Goal: Task Accomplishment & Management: Use online tool/utility

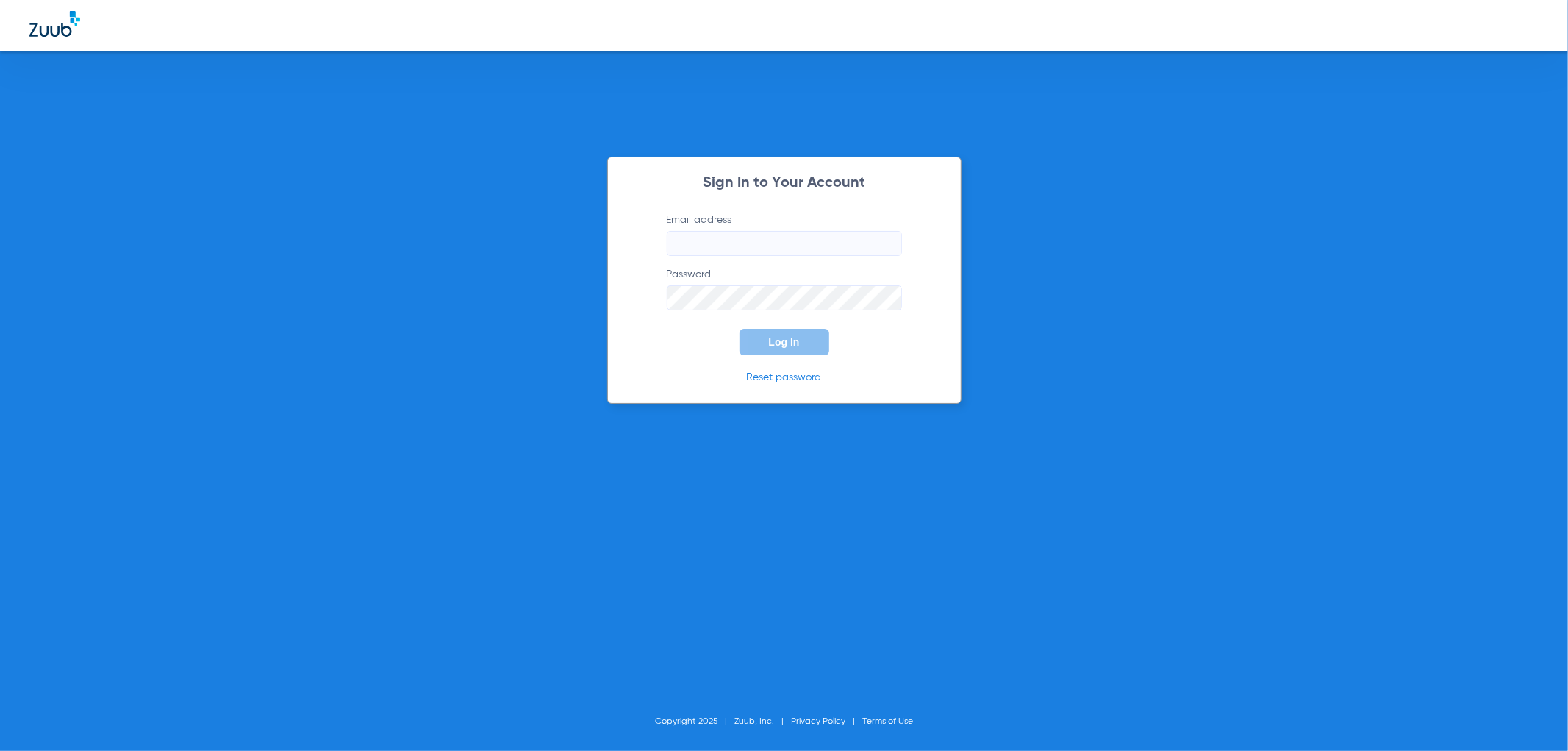
type input "[EMAIL_ADDRESS][DOMAIN_NAME]"
click at [766, 355] on div "Sign In to Your Account Email address [EMAIL_ADDRESS][DOMAIN_NAME] Password Log…" at bounding box center [784, 280] width 355 height 247
click at [768, 340] on button "Log In" at bounding box center [784, 342] width 90 height 26
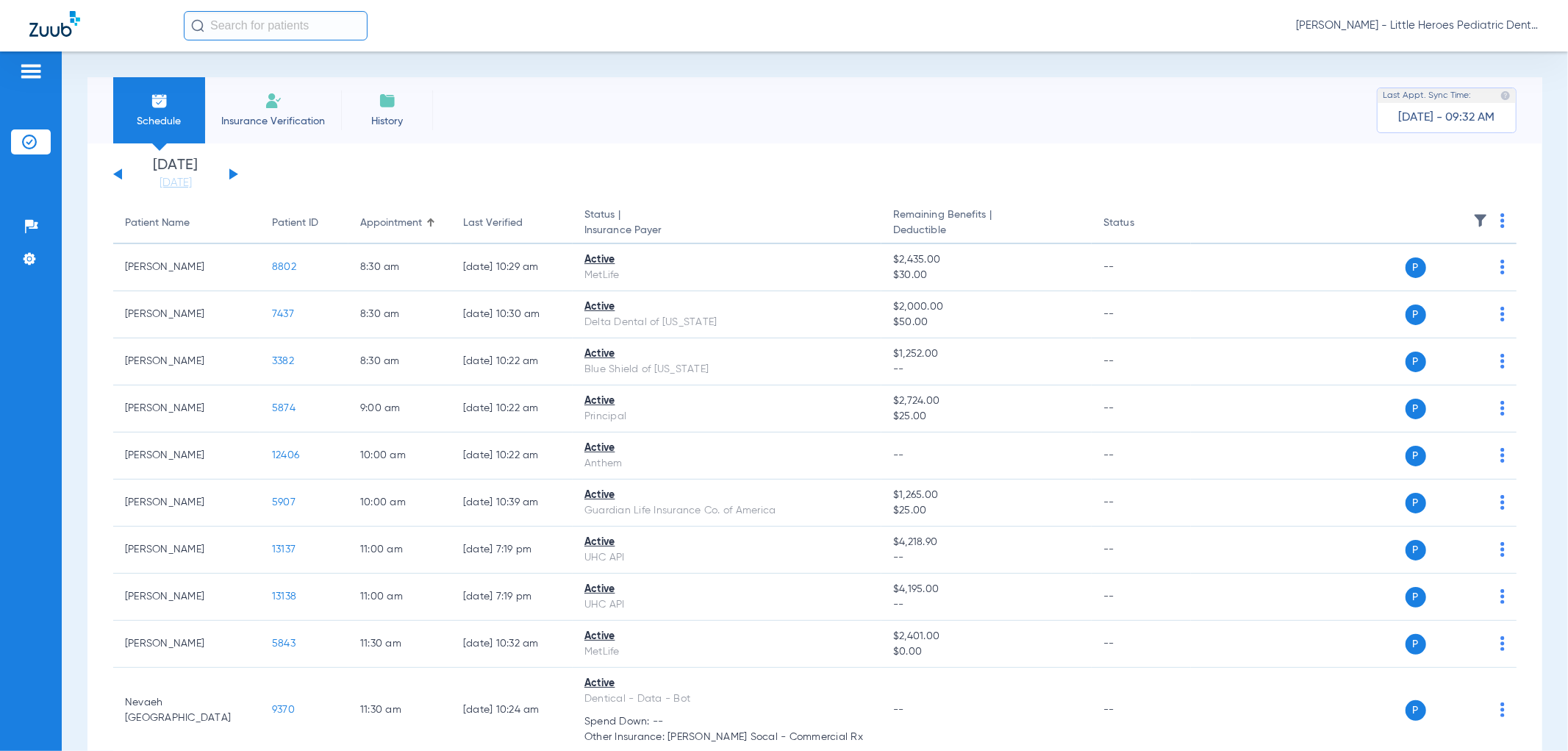
click at [1500, 221] on img at bounding box center [1502, 221] width 5 height 15
click at [1447, 268] on button "Verify All" at bounding box center [1436, 278] width 112 height 29
click at [233, 173] on button at bounding box center [233, 174] width 8 height 11
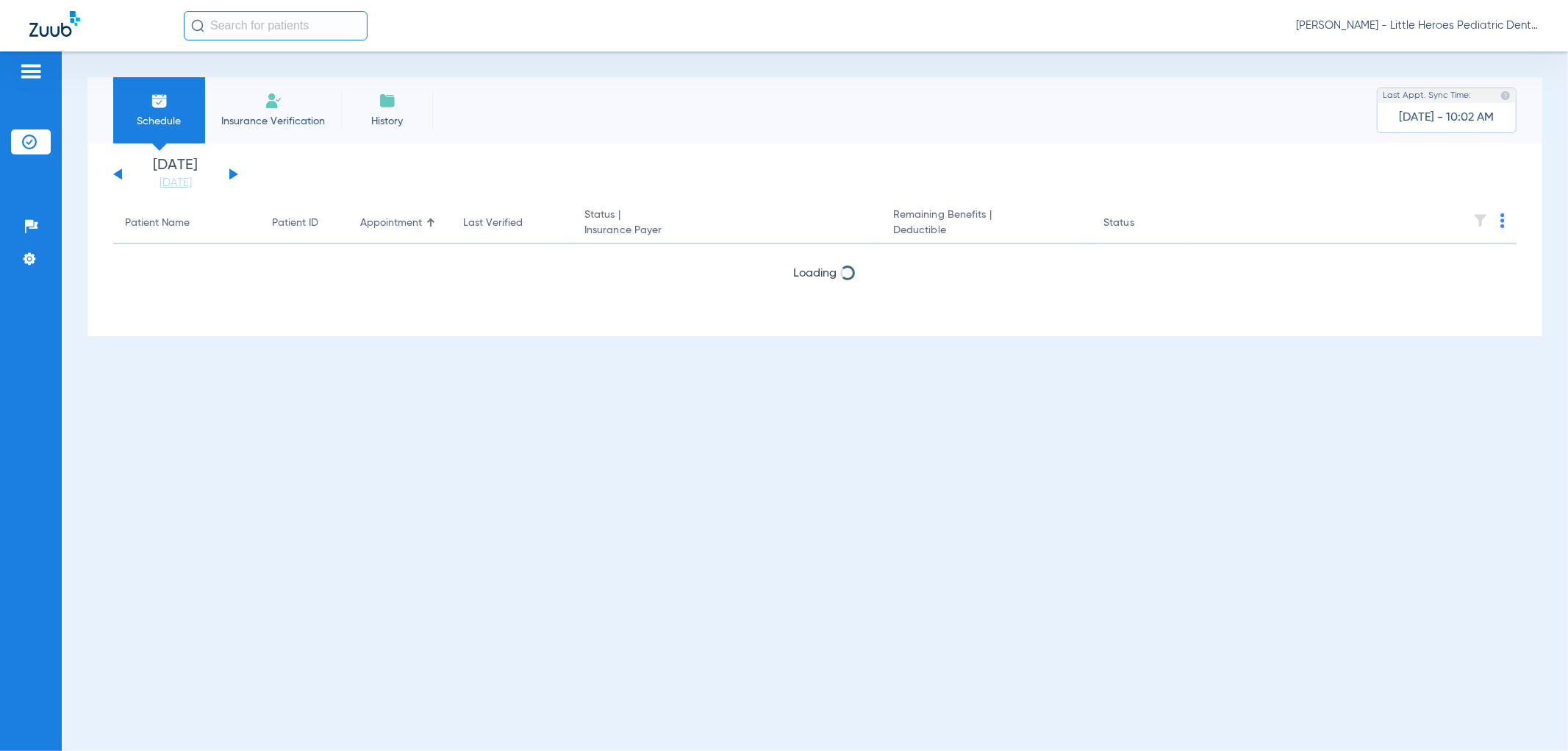
click at [233, 173] on button at bounding box center [233, 174] width 8 height 11
click at [115, 173] on button at bounding box center [117, 174] width 8 height 11
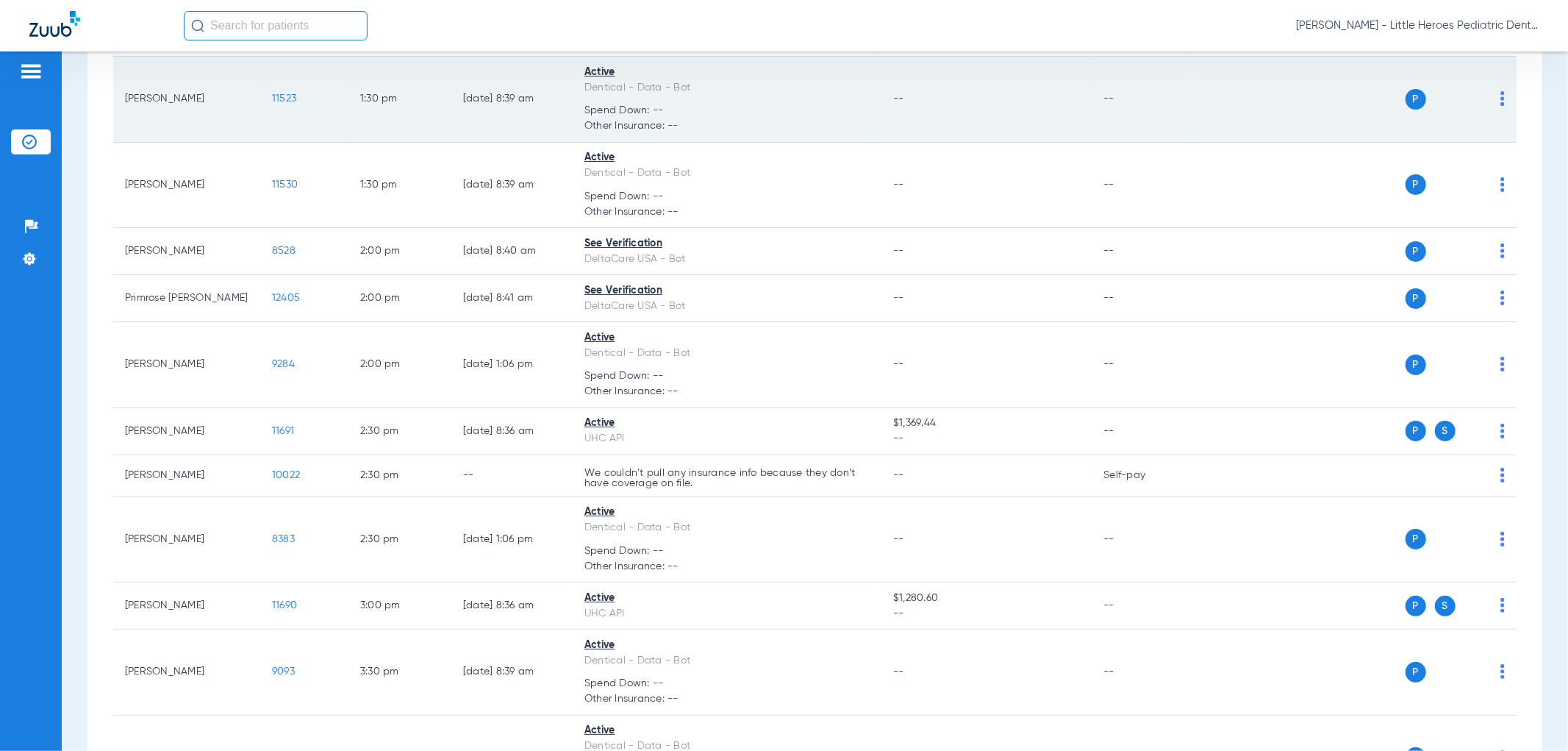
scroll to position [490, 0]
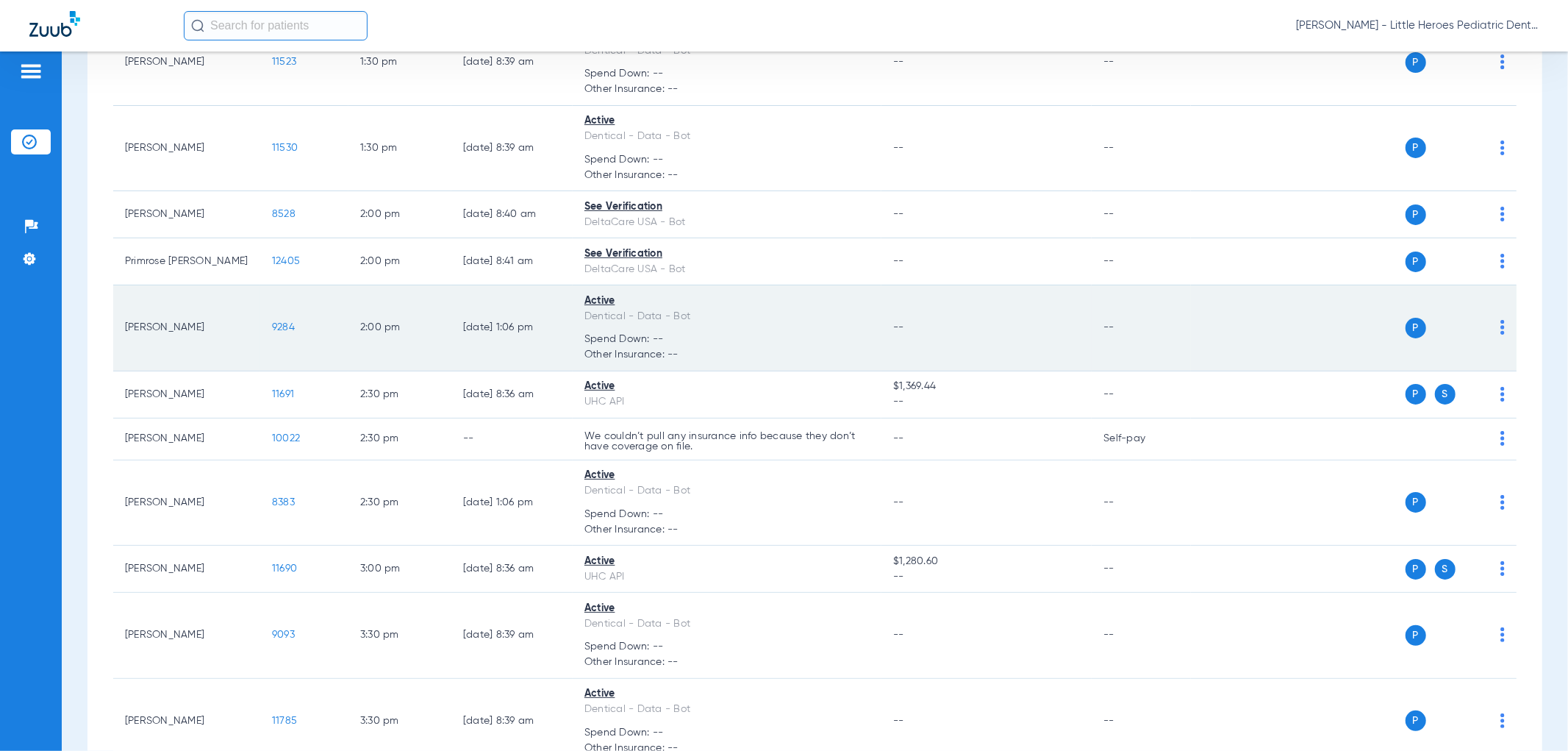
click at [280, 330] on span "9284" at bounding box center [283, 327] width 23 height 10
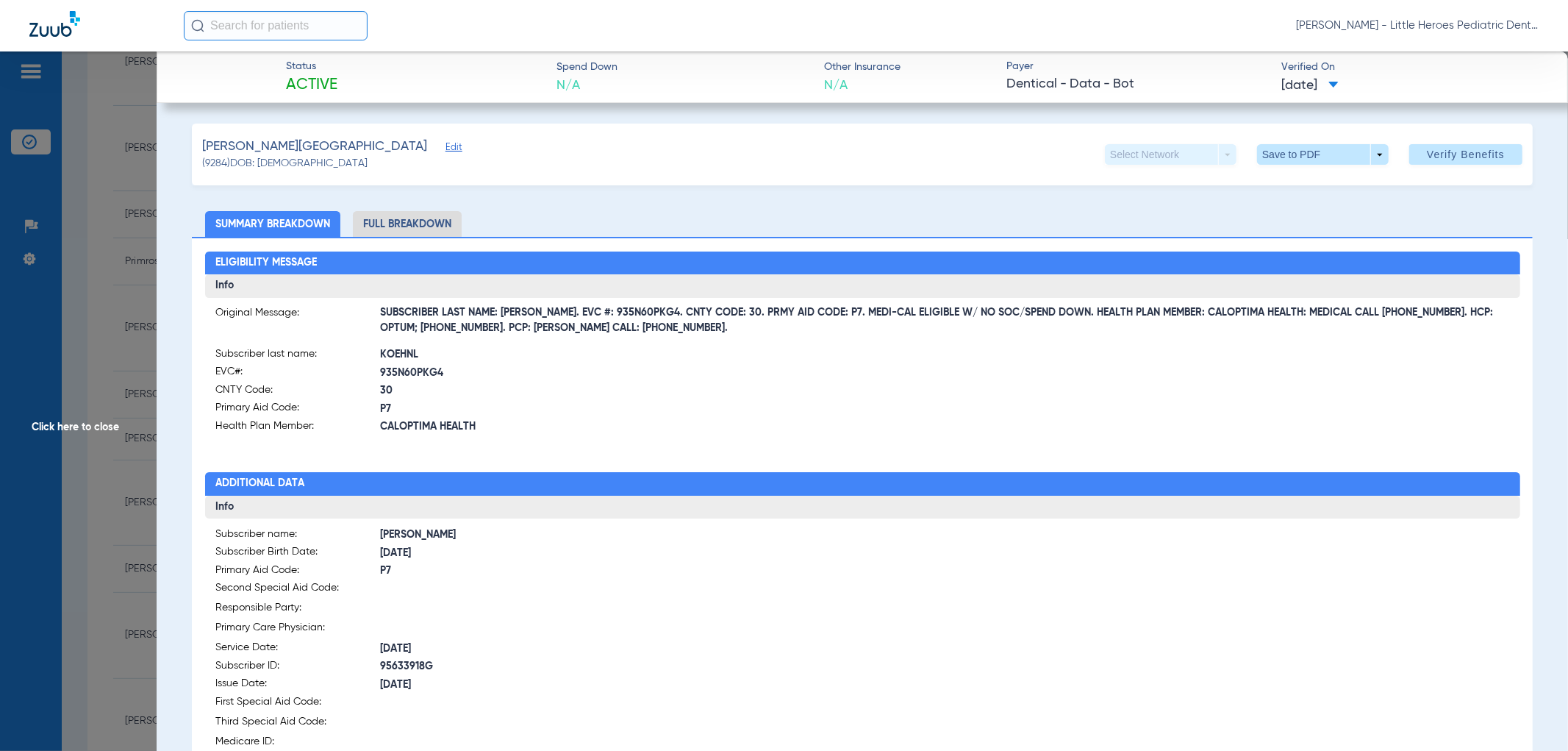
click at [129, 363] on span "Click here to close" at bounding box center [78, 427] width 157 height 751
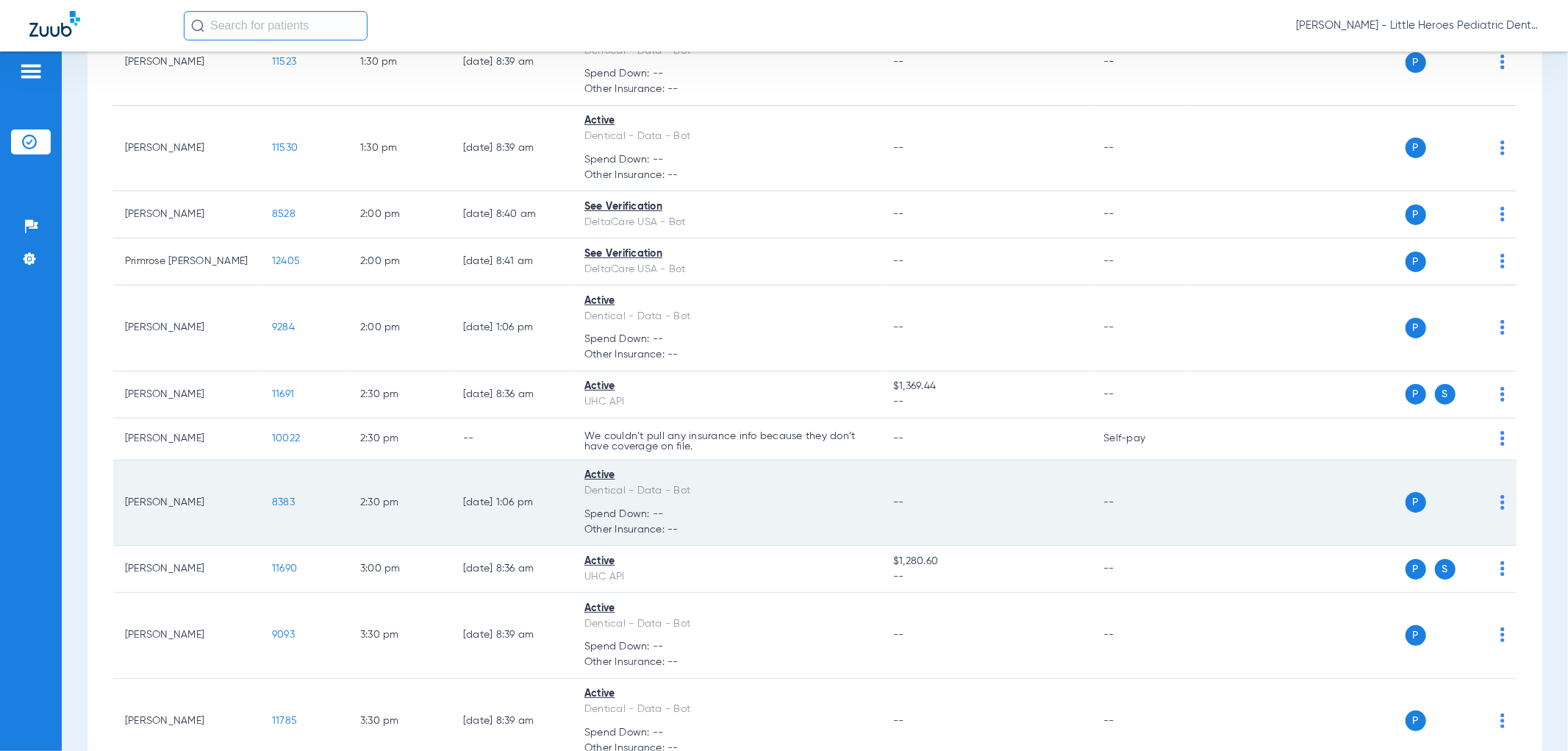
click at [289, 504] on span "8383" at bounding box center [283, 502] width 23 height 10
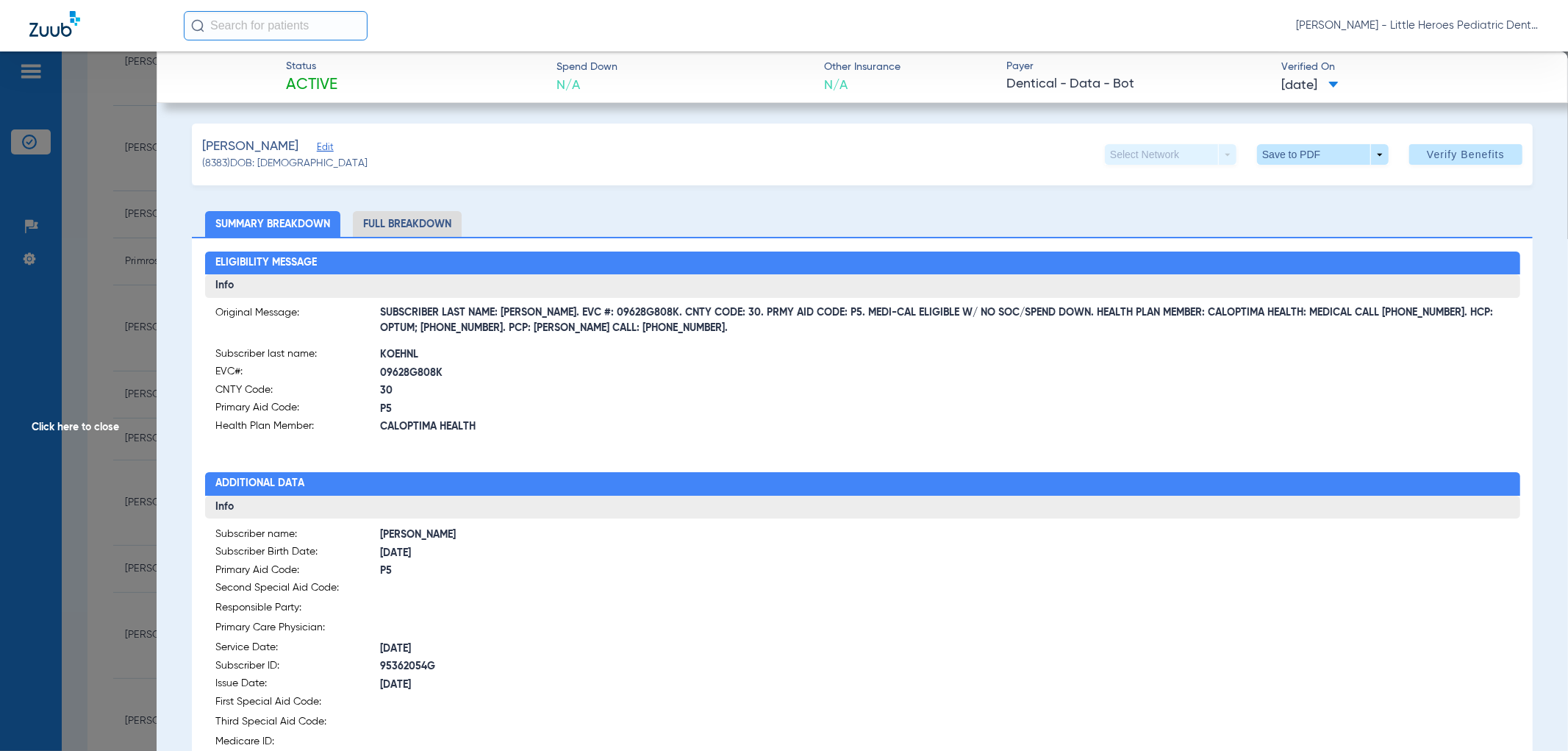
click at [74, 439] on span "Click here to close" at bounding box center [78, 427] width 157 height 751
